Goal: Contribute content

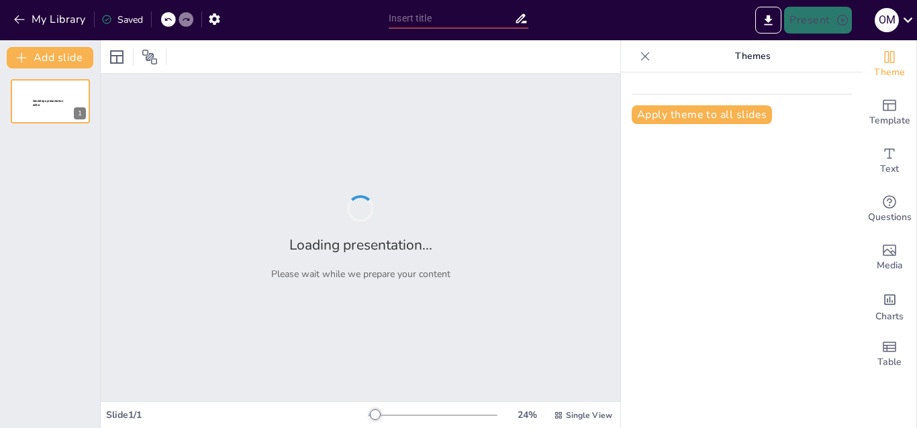
type input "Historia y Evolución de la Universidad Latinoamericana"
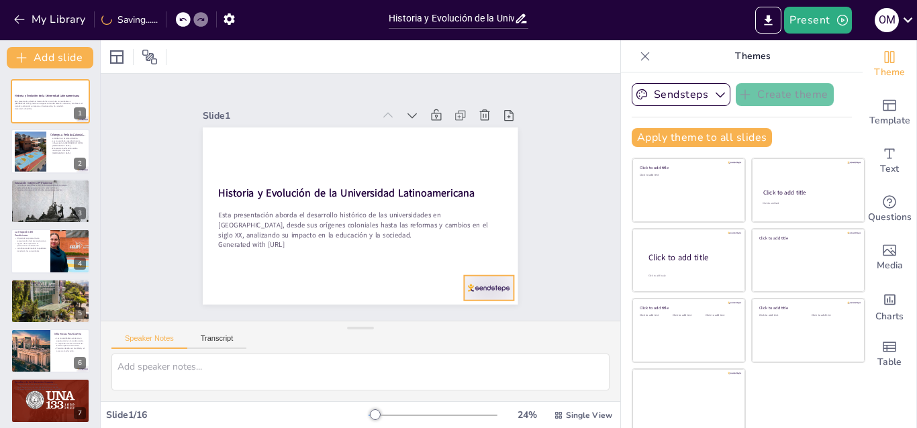
click at [473, 288] on div at bounding box center [479, 301] width 52 height 30
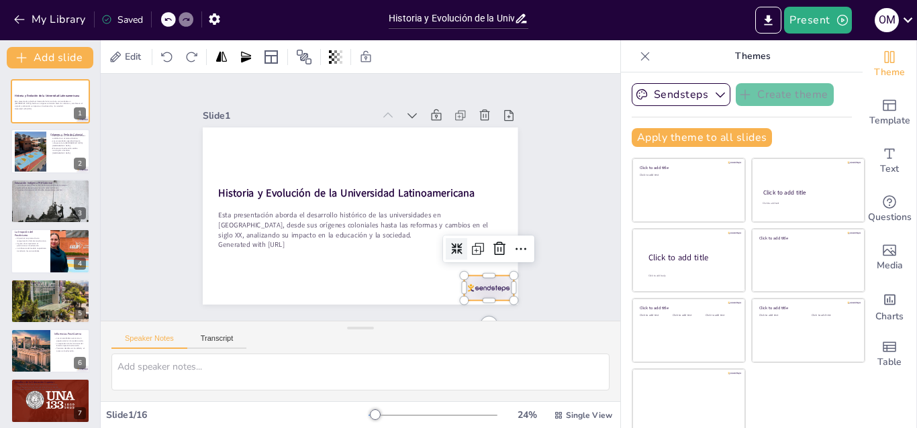
click at [549, 187] on div "Slide 1 Historia y Evolución de la Universidad Latinoamericana Esta presentació…" at bounding box center [360, 198] width 543 height 300
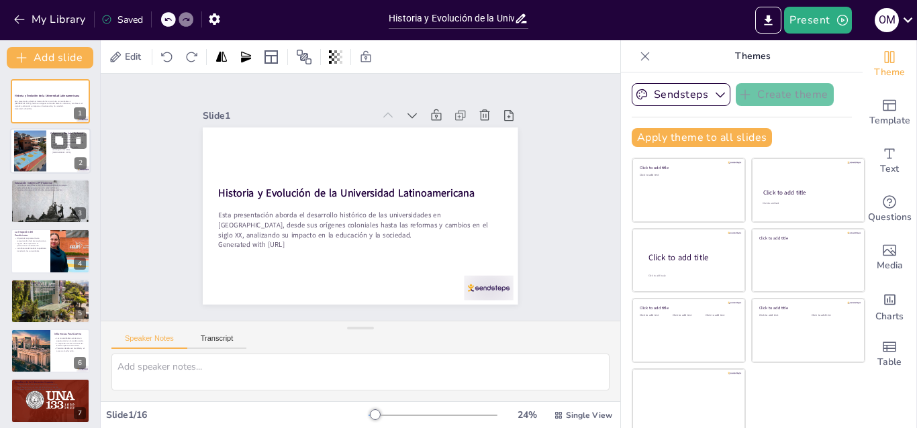
click at [38, 146] on div at bounding box center [30, 151] width 32 height 43
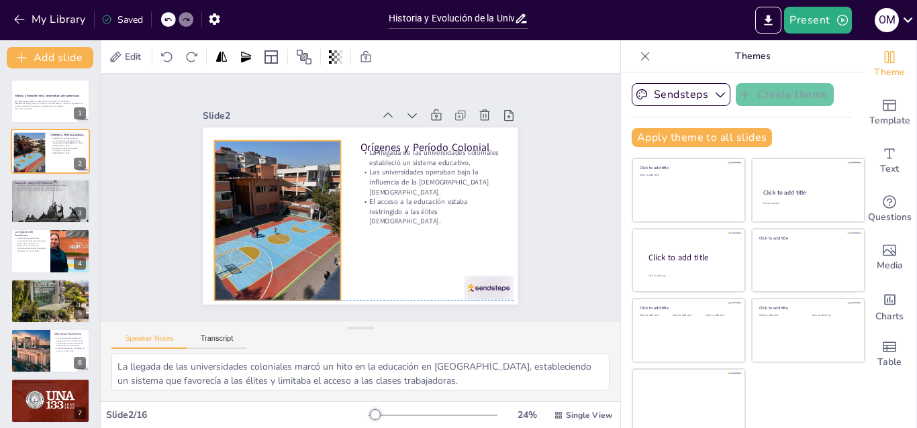
click at [321, 179] on div at bounding box center [275, 212] width 143 height 181
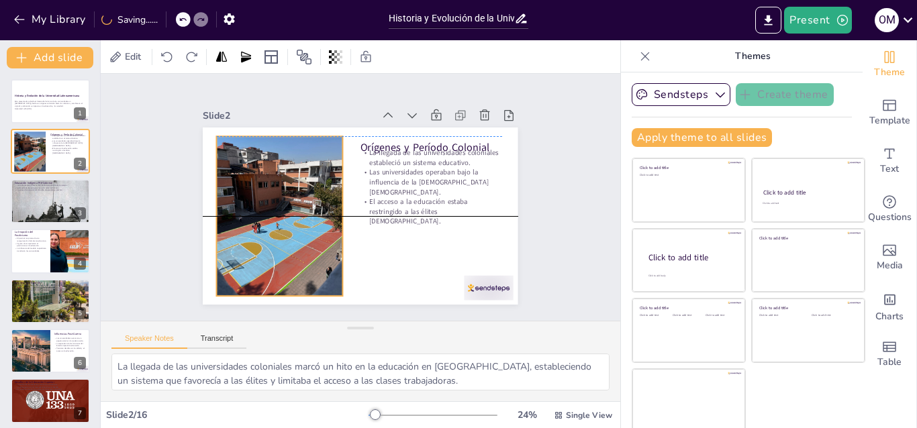
drag, startPoint x: 291, startPoint y: 197, endPoint x: 292, endPoint y: 191, distance: 6.8
click at [292, 191] on div at bounding box center [280, 216] width 126 height 168
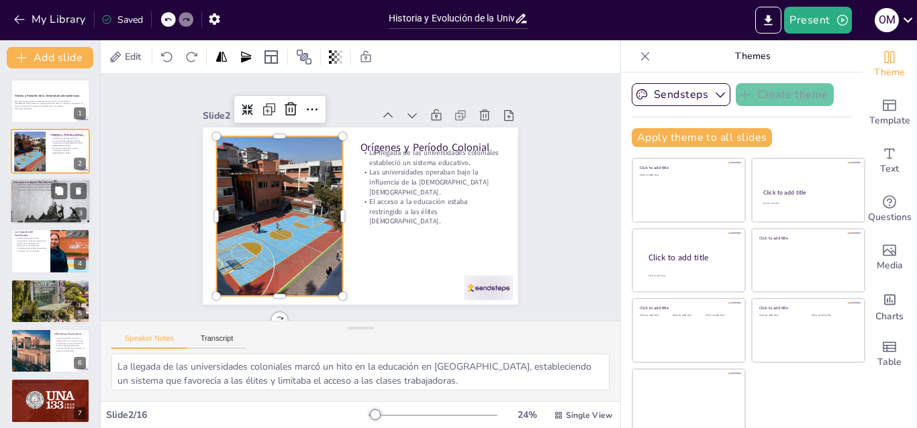
click at [40, 210] on div at bounding box center [50, 201] width 81 height 57
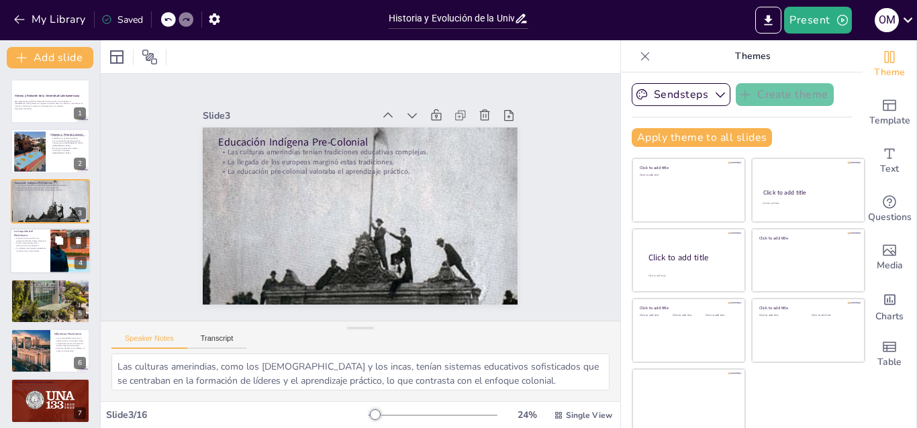
click at [38, 266] on div at bounding box center [50, 251] width 81 height 46
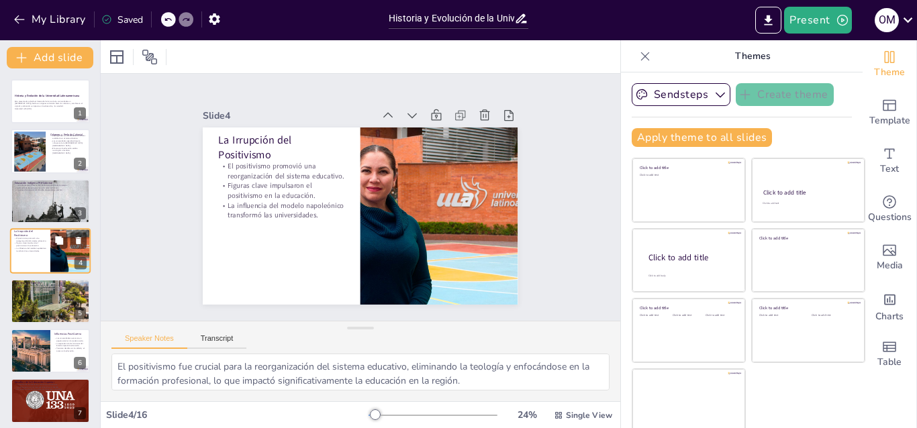
scroll to position [3, 0]
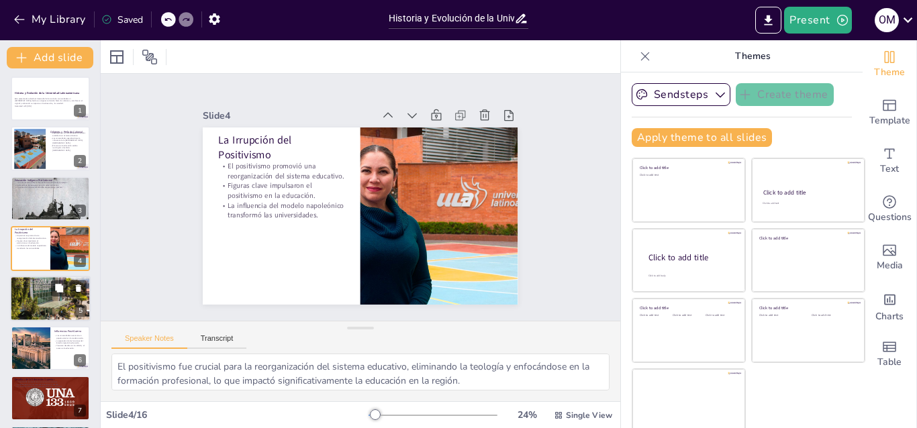
click at [34, 306] on div at bounding box center [49, 299] width 101 height 46
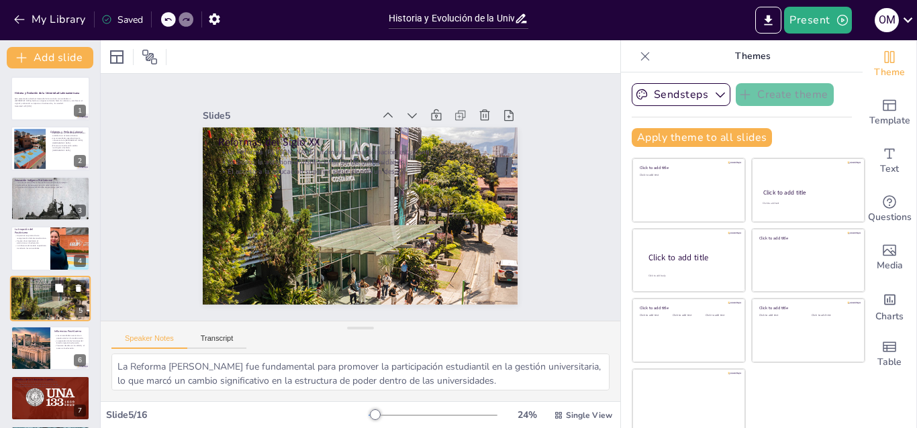
scroll to position [53, 0]
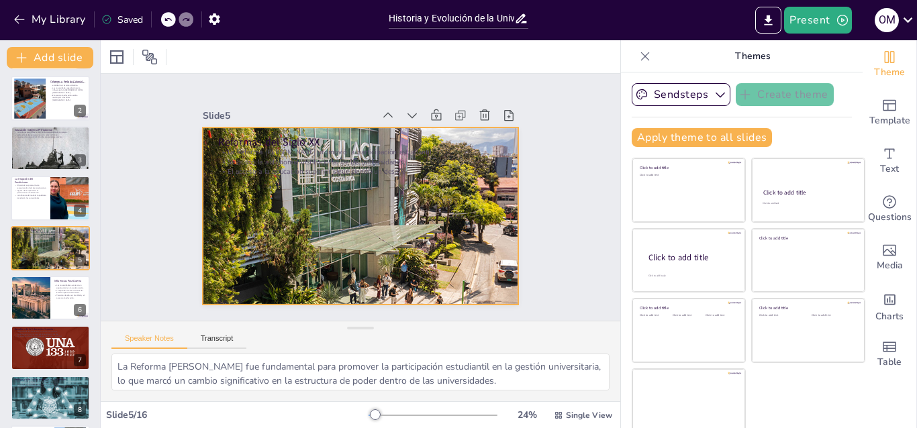
click at [476, 208] on div at bounding box center [356, 216] width 424 height 256
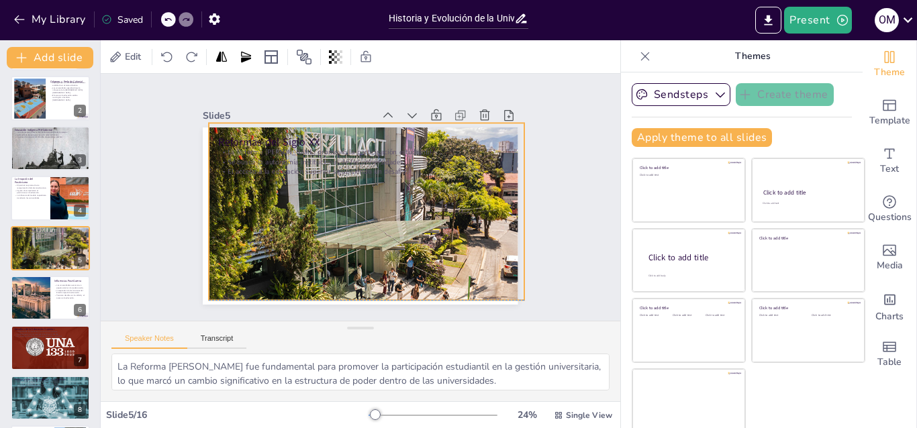
drag, startPoint x: 458, startPoint y: 204, endPoint x: 464, endPoint y: 197, distance: 8.5
click at [464, 197] on div at bounding box center [365, 212] width 412 height 218
click at [44, 367] on div at bounding box center [50, 348] width 81 height 81
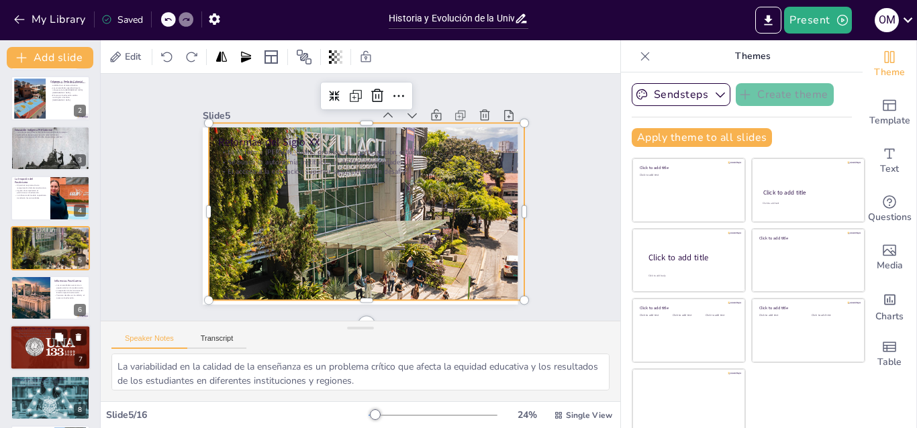
scroll to position [152, 0]
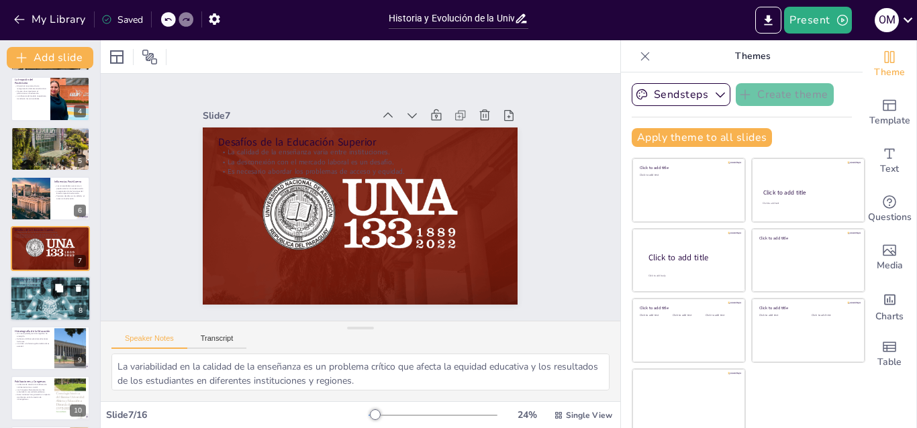
click at [38, 306] on div at bounding box center [50, 298] width 81 height 55
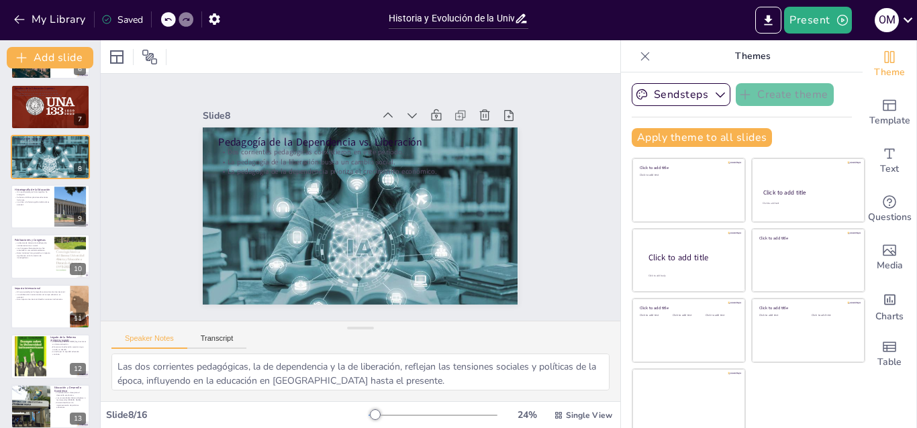
scroll to position [455, 0]
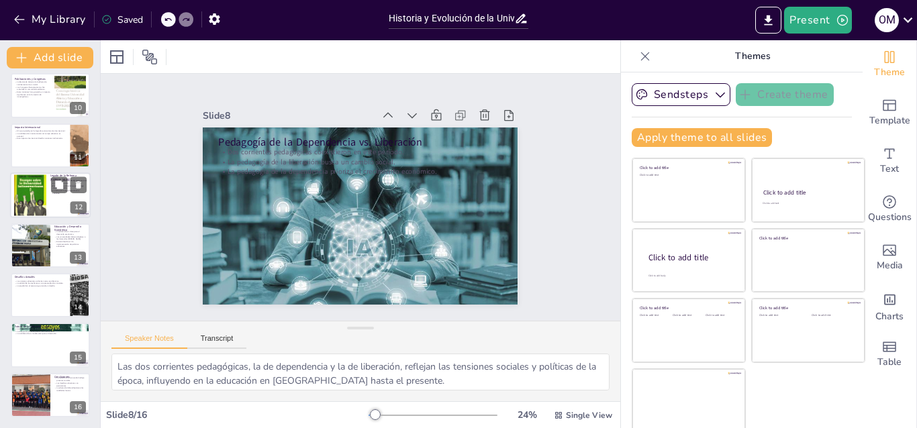
click at [43, 208] on div at bounding box center [30, 195] width 32 height 47
type textarea "La Reforma [PERSON_NAME] fue un hito en la lucha por la democratización de la e…"
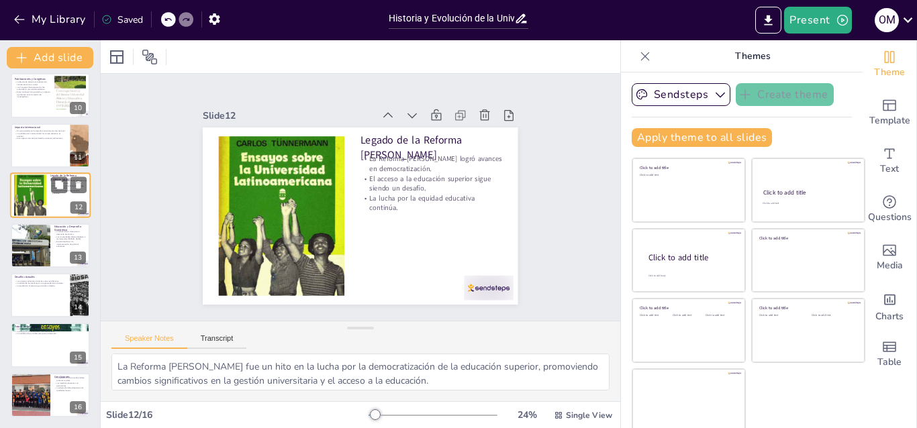
scroll to position [402, 0]
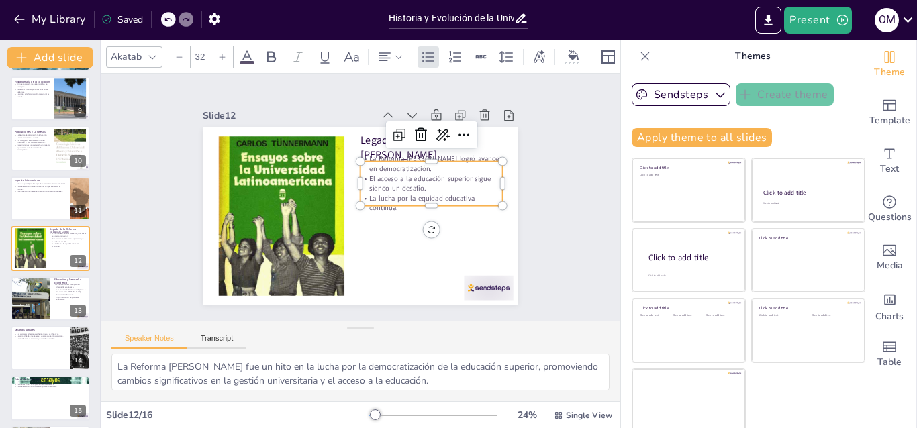
click at [402, 167] on p "La Reforma [PERSON_NAME] logró avances en democratización." at bounding box center [436, 179] width 143 height 48
click at [388, 206] on div at bounding box center [424, 233] width 138 height 54
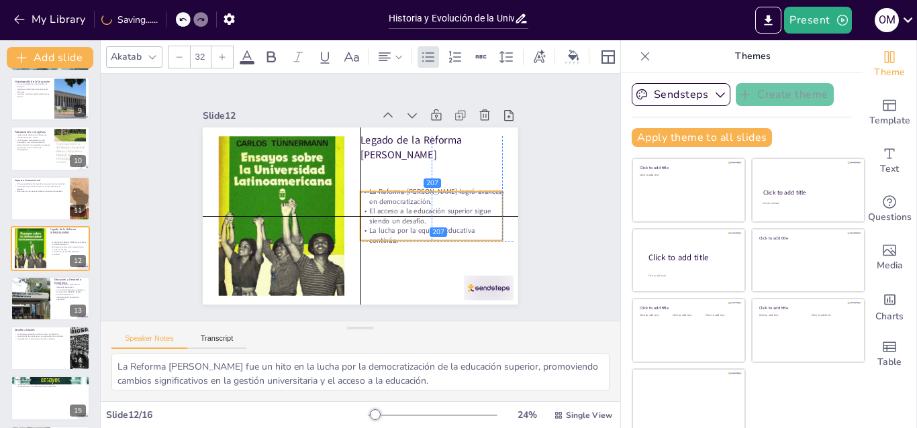
drag, startPoint x: 392, startPoint y: 189, endPoint x: 394, endPoint y: 218, distance: 29.6
click at [394, 218] on p "El acceso a la educación superior sigue siendo un desafío." at bounding box center [426, 230] width 143 height 48
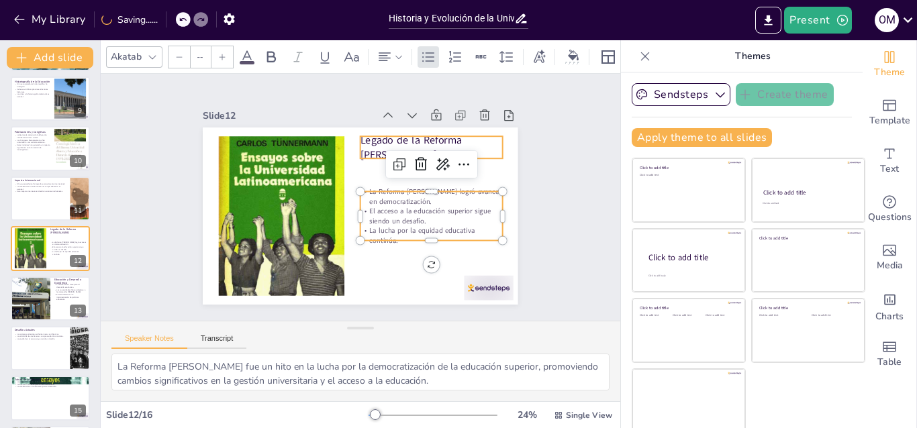
type input "48"
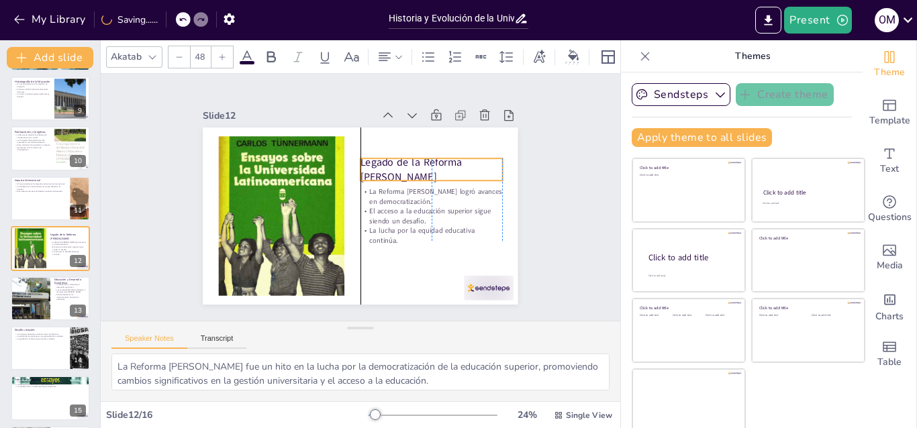
drag, startPoint x: 367, startPoint y: 138, endPoint x: 367, endPoint y: 160, distance: 22.2
click at [367, 160] on p "Legado de la Reforma [PERSON_NAME]" at bounding box center [435, 185] width 145 height 58
click at [548, 177] on div "Slide 1 Historia y Evolución de la Universidad Latinoamericana Esta presentació…" at bounding box center [360, 198] width 543 height 300
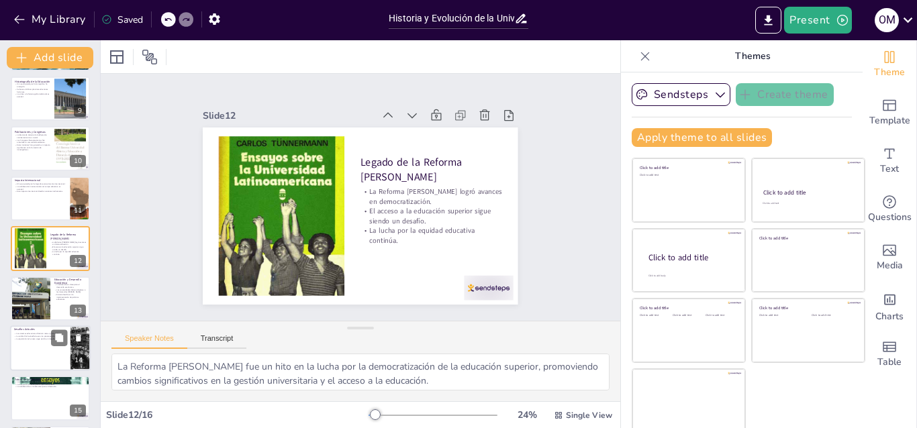
click at [68, 299] on p "Existen desafíos en la implementación de políticas educativas." at bounding box center [70, 297] width 32 height 7
type textarea "La educación se reconoce como un factor determinante para el desarrollo económi…"
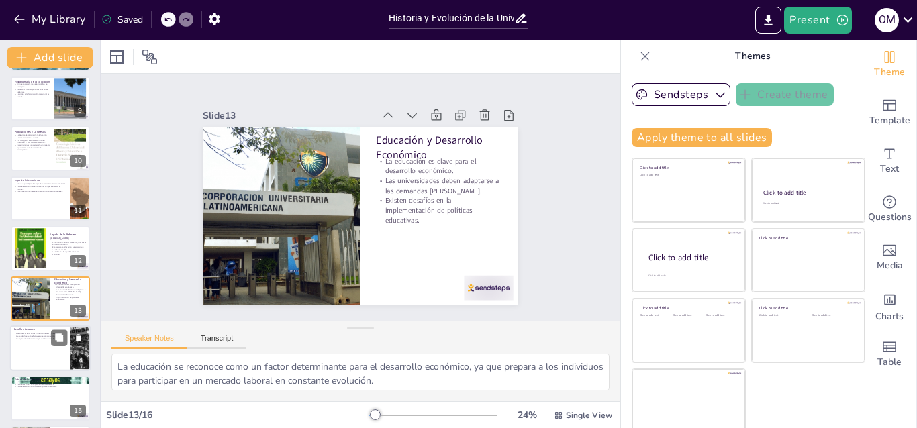
scroll to position [453, 0]
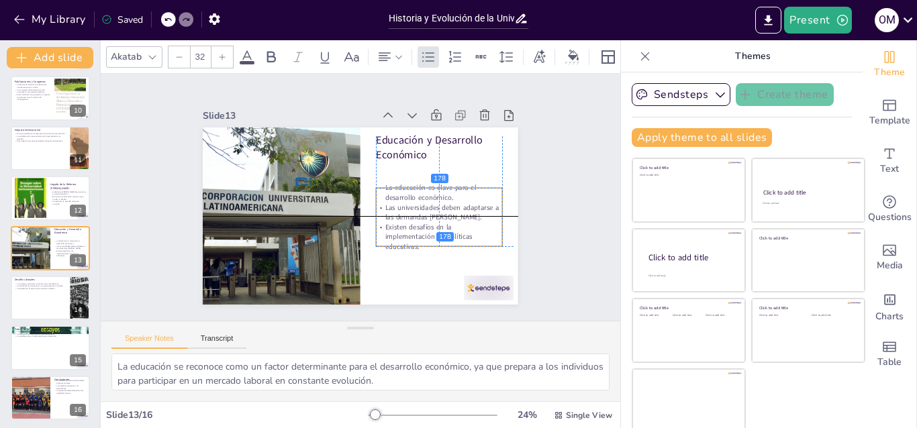
drag, startPoint x: 459, startPoint y: 180, endPoint x: 459, endPoint y: 207, distance: 26.9
click at [459, 207] on p "Las universidades deben adaptarse a las demandas [PERSON_NAME]." at bounding box center [437, 220] width 128 height 33
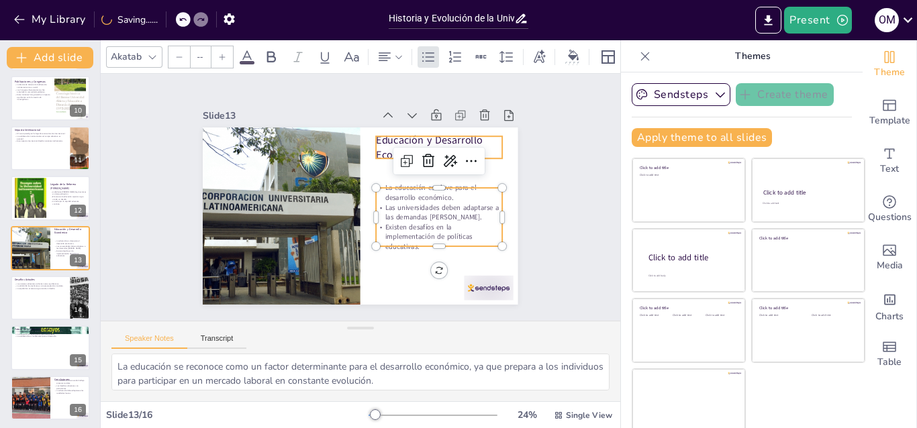
type input "48"
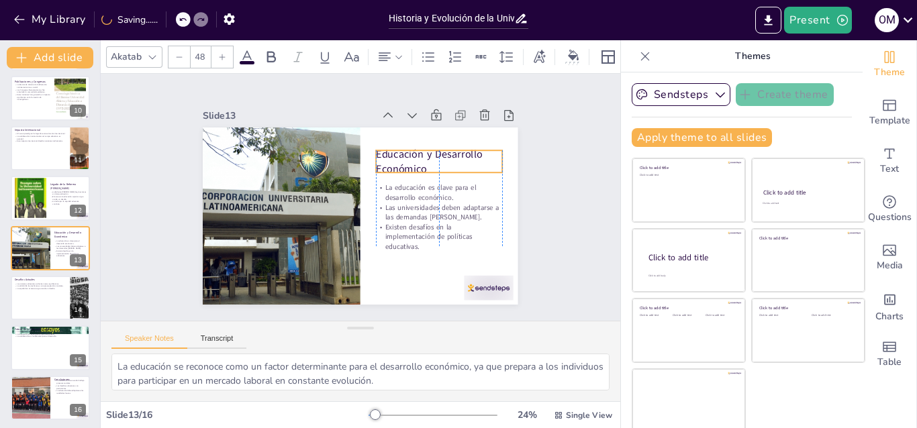
drag, startPoint x: 408, startPoint y: 134, endPoint x: 408, endPoint y: 148, distance: 14.1
click at [408, 154] on p "Educación y Desarrollo Económico" at bounding box center [446, 187] width 129 height 67
click at [518, 201] on div "Slide 1 Historia y Evolución de la Universidad Latinoamericana Esta presentació…" at bounding box center [360, 197] width 426 height 291
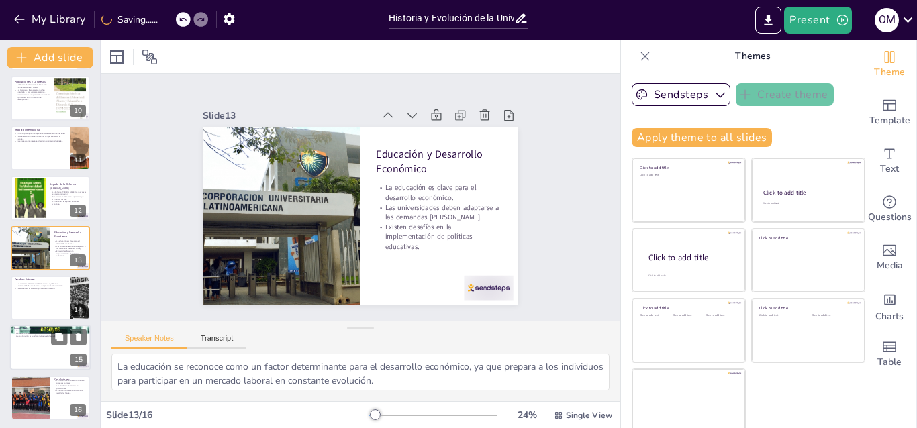
click at [37, 352] on div at bounding box center [50, 349] width 81 height 46
type textarea "La adaptación de la educación superior a las nuevas realidades sociales y econó…"
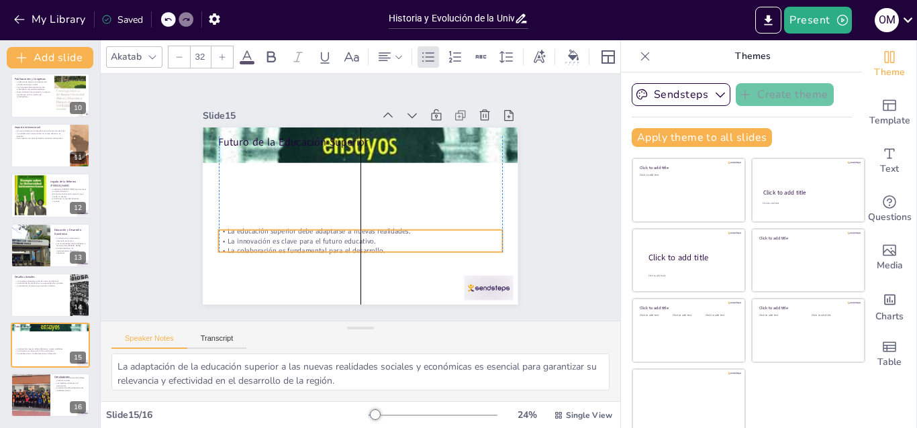
drag, startPoint x: 267, startPoint y: 160, endPoint x: 263, endPoint y: 239, distance: 79.4
click at [263, 239] on p "La innovación es clave para el futuro educativo." at bounding box center [351, 240] width 279 height 69
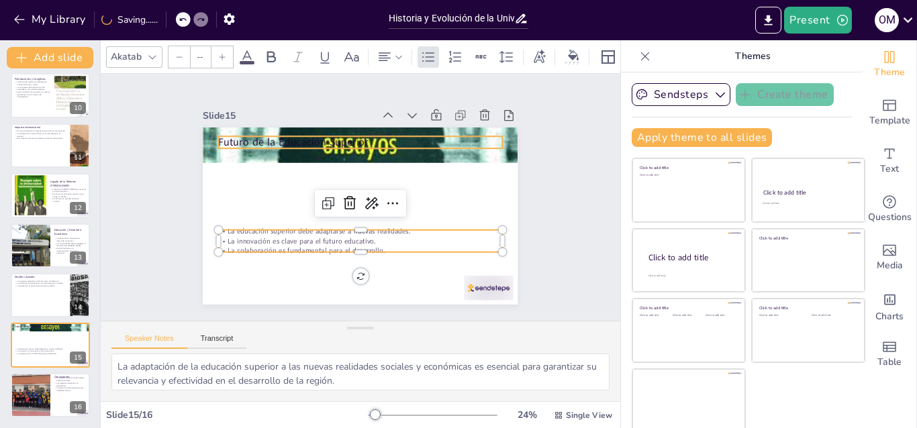
type input "48"
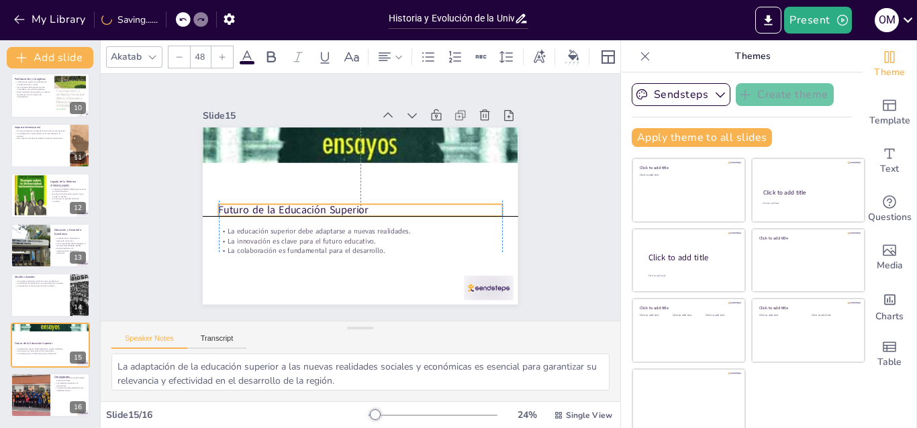
drag, startPoint x: 240, startPoint y: 135, endPoint x: 243, endPoint y: 198, distance: 63.2
click at [243, 198] on p "Futuro de la Educación Superior" at bounding box center [358, 209] width 281 height 73
click at [655, 148] on div "Sendsteps Create theme Apply theme to all slides Click to add title Click to ad…" at bounding box center [742, 120] width 220 height 75
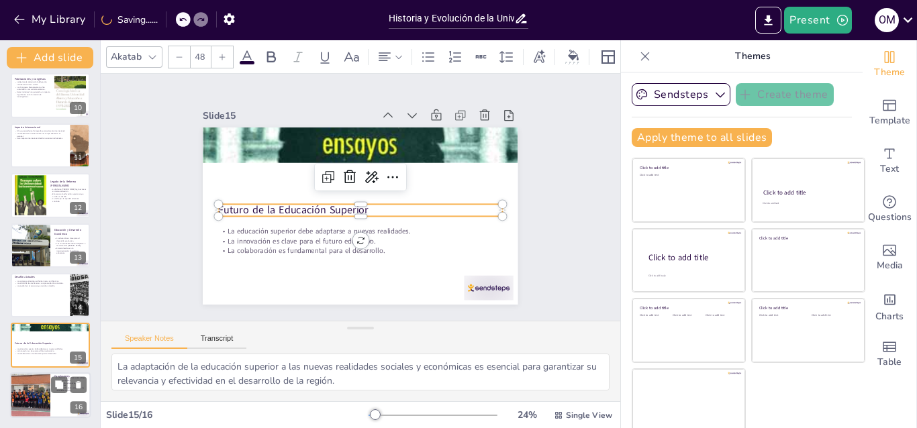
click at [30, 416] on div at bounding box center [30, 396] width 69 height 46
type textarea "La historia de la universidad en [GEOGRAPHIC_DATA] es un reflejo de los cambios…"
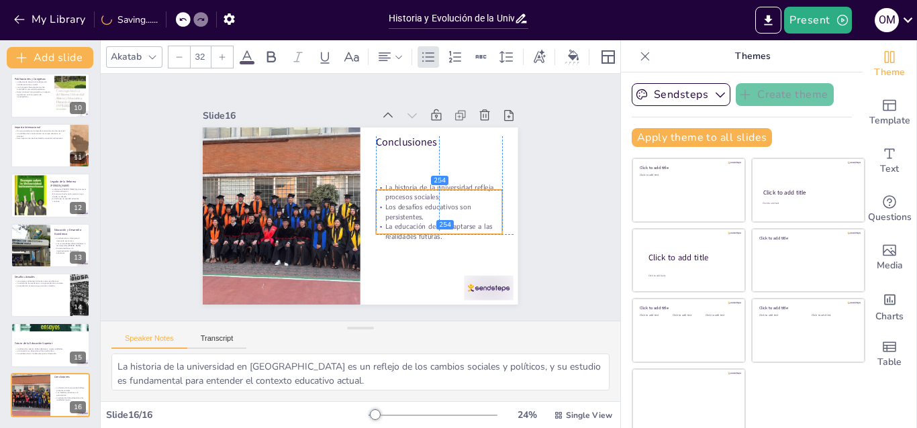
drag, startPoint x: 408, startPoint y: 163, endPoint x: 409, endPoint y: 199, distance: 36.3
click at [409, 206] on p "Los desafíos educativos son persistentes." at bounding box center [435, 229] width 128 height 46
type input "48"
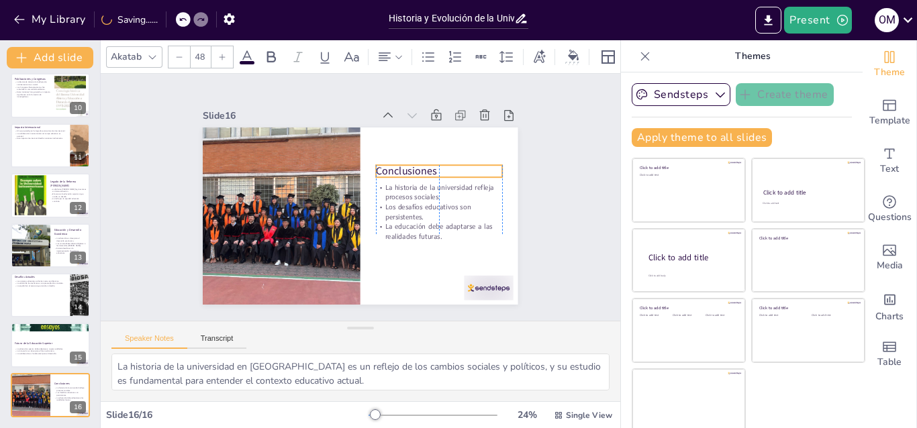
drag, startPoint x: 390, startPoint y: 134, endPoint x: 390, endPoint y: 163, distance: 28.9
click at [390, 164] on p "Conclusiones" at bounding box center [439, 171] width 126 height 15
click at [565, 147] on div "Slide 1 Historia y Evolución de la Universidad Latinoamericana Esta presentació…" at bounding box center [360, 198] width 543 height 300
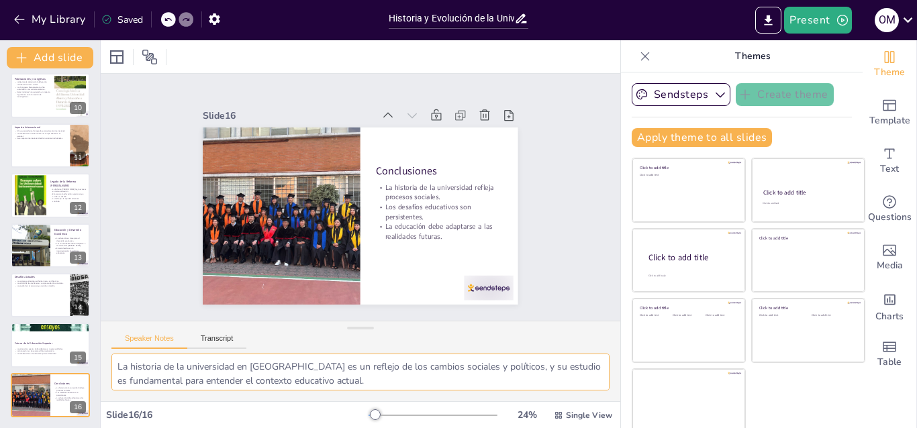
drag, startPoint x: 585, startPoint y: 371, endPoint x: 578, endPoint y: 349, distance: 23.2
click at [578, 349] on div "Speaker Notes Transcript La historia de la universidad en [GEOGRAPHIC_DATA] es …" at bounding box center [361, 361] width 520 height 81
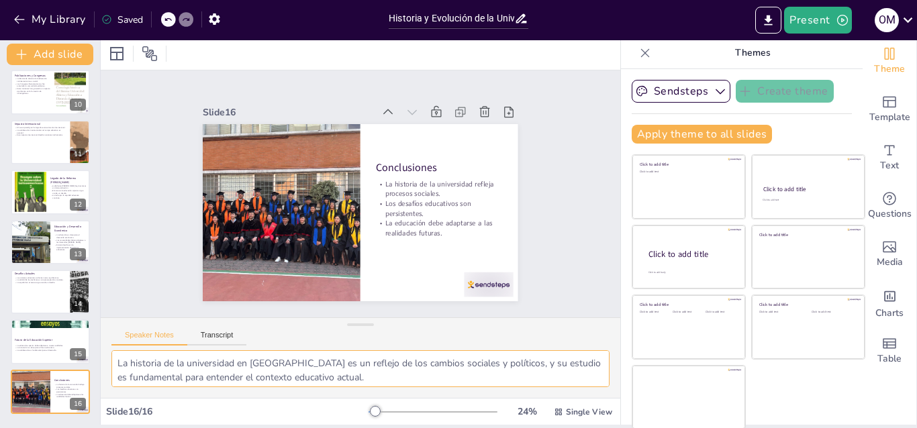
scroll to position [5, 0]
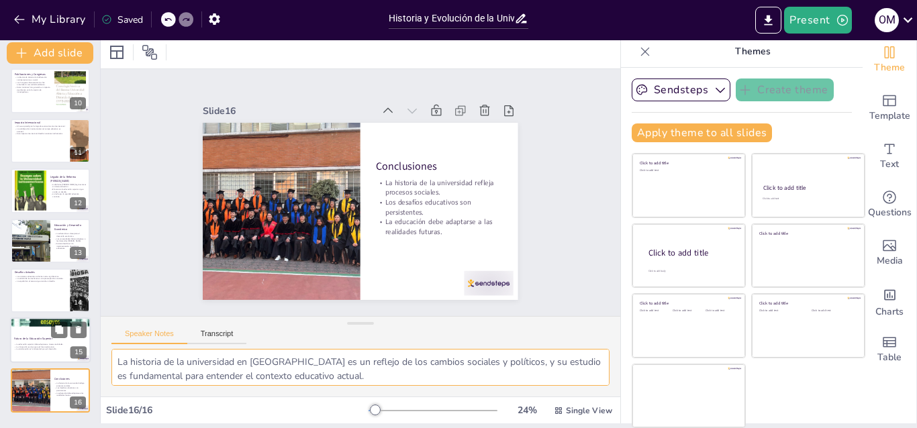
click at [53, 346] on p "La innovación es clave para el futuro educativo." at bounding box center [50, 347] width 73 height 3
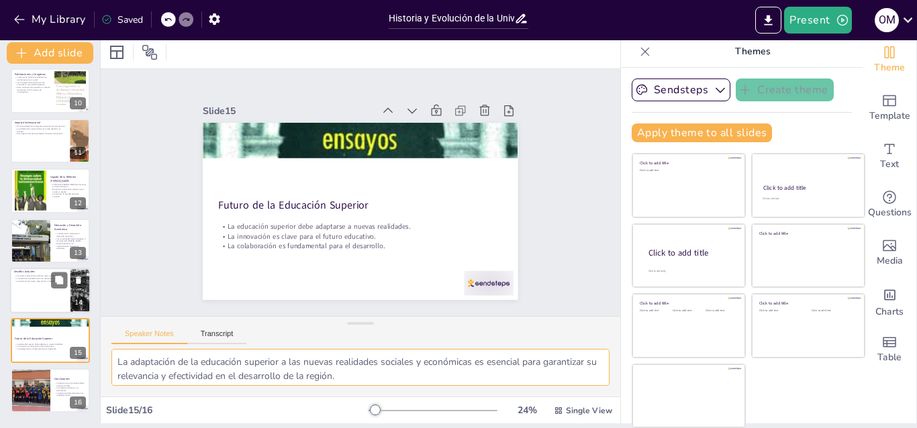
click at [13, 300] on div at bounding box center [50, 291] width 81 height 46
type textarea "Los retos que enfrentan los sistemas educativos en [GEOGRAPHIC_DATA] son múltip…"
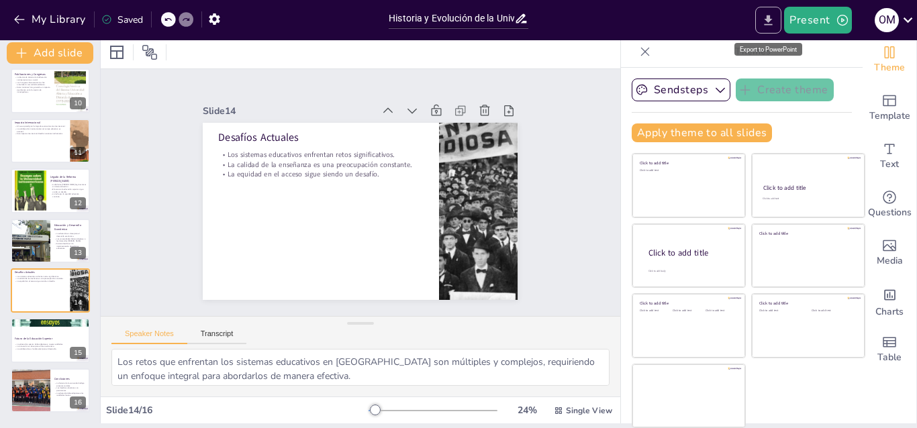
click at [764, 12] on button "Export to PowerPoint" at bounding box center [769, 20] width 26 height 27
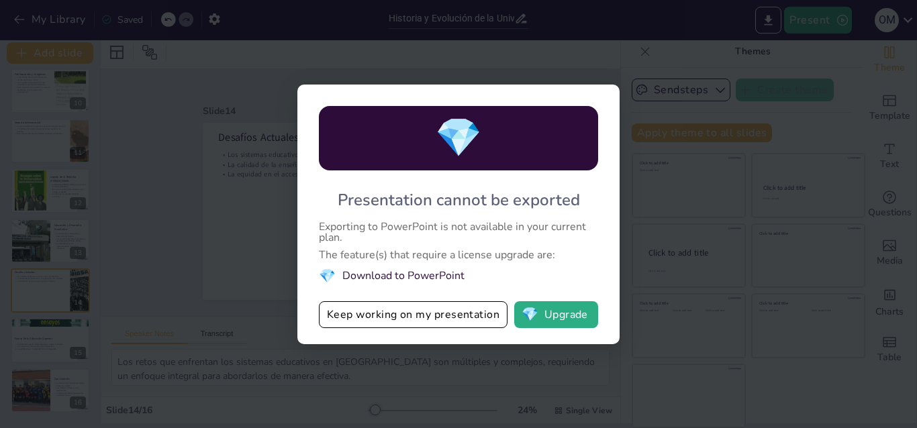
click at [663, 259] on div "💎 Presentation cannot be exported Exporting to PowerPoint is not available in y…" at bounding box center [458, 214] width 917 height 428
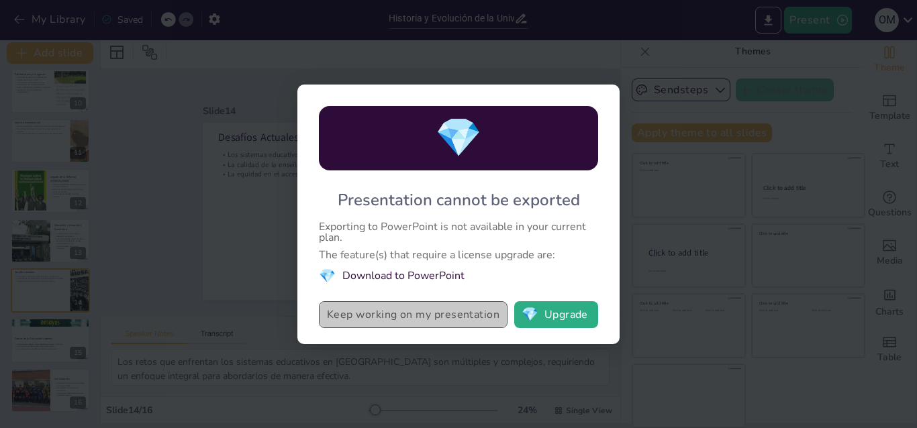
click at [459, 317] on button "Keep working on my presentation" at bounding box center [413, 315] width 189 height 27
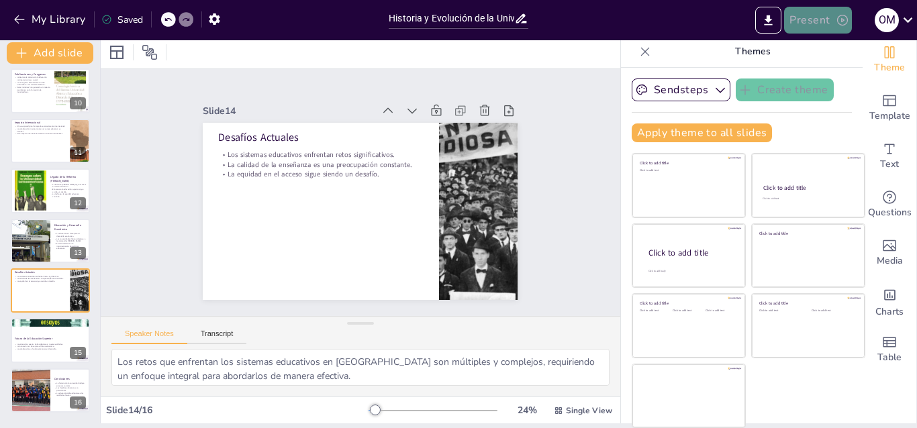
click at [836, 17] on icon "button" at bounding box center [842, 19] width 13 height 13
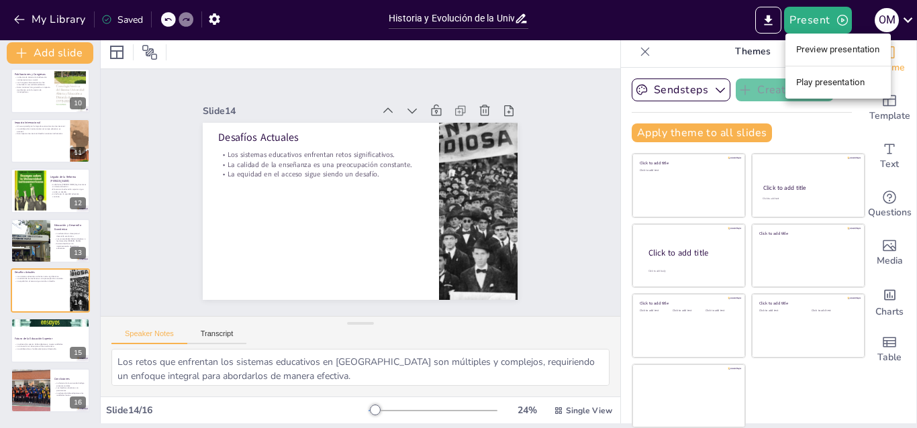
click at [668, 61] on div at bounding box center [458, 214] width 917 height 428
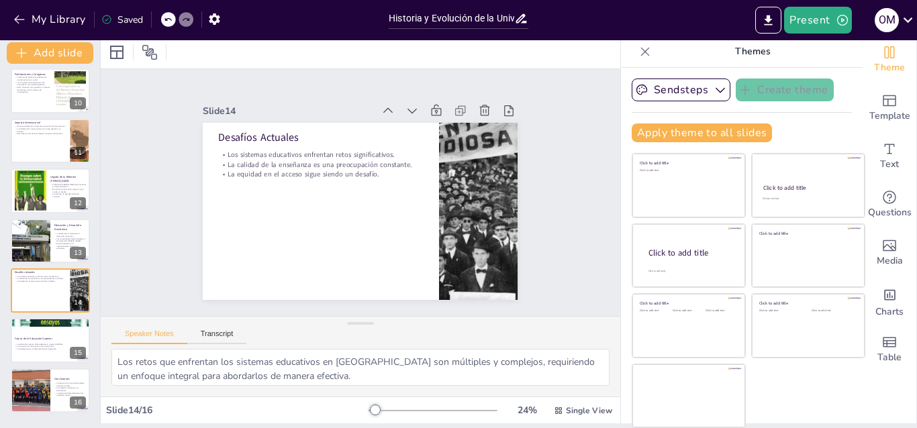
scroll to position [0, 0]
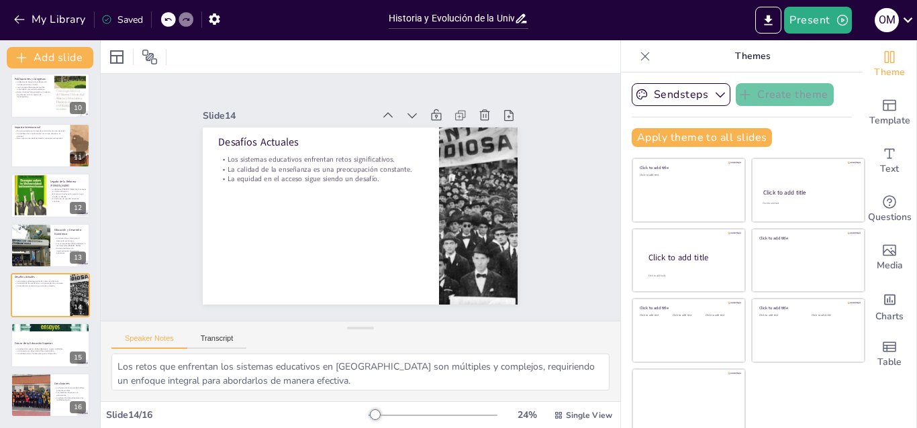
click at [347, 63] on div at bounding box center [361, 56] width 520 height 33
click at [214, 18] on icon "button" at bounding box center [215, 19] width 14 height 14
